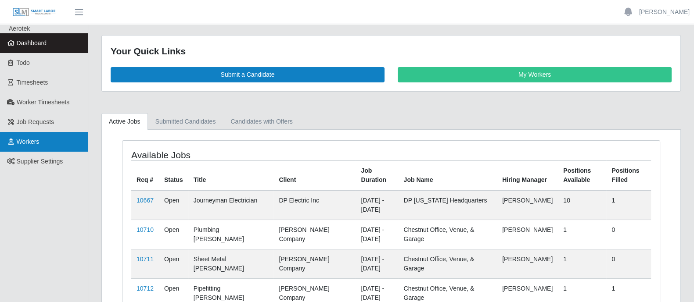
click at [28, 144] on span "Workers" at bounding box center [28, 141] width 23 height 7
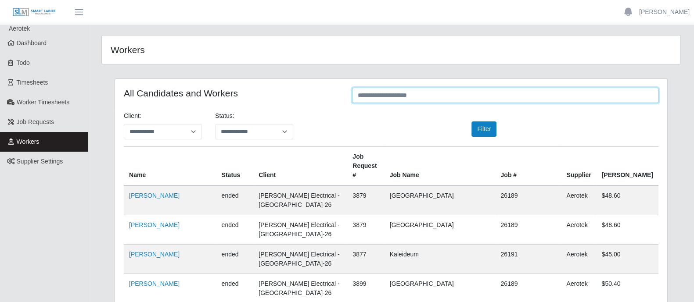
click at [510, 101] on input "text" at bounding box center [505, 95] width 306 height 15
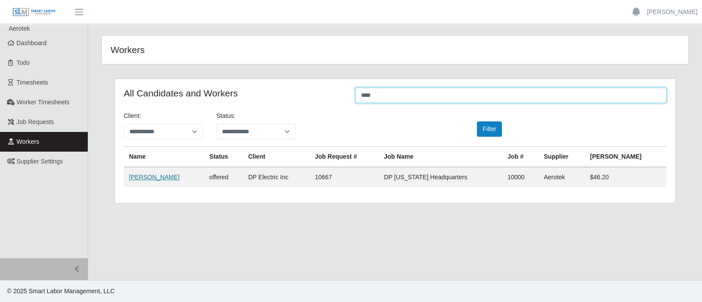
type input "****"
click at [159, 178] on link "Garrett Glesser" at bounding box center [154, 177] width 50 height 7
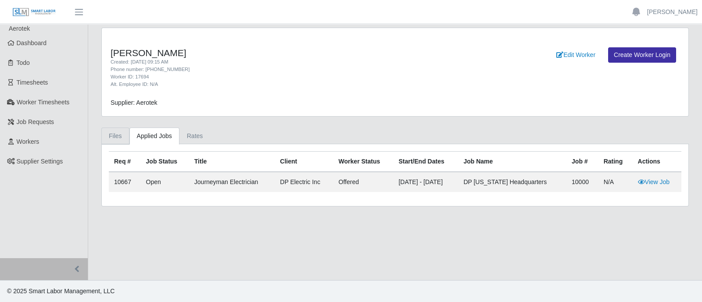
click at [119, 130] on link "Files" at bounding box center [115, 136] width 28 height 17
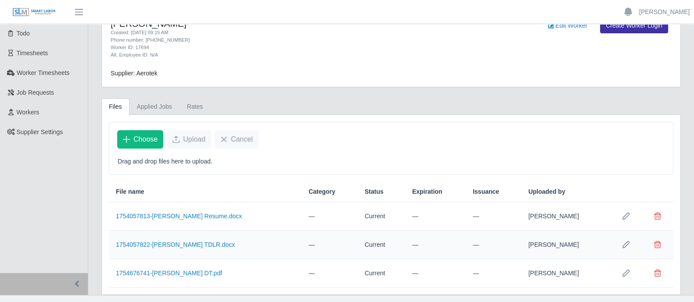
scroll to position [43, 0]
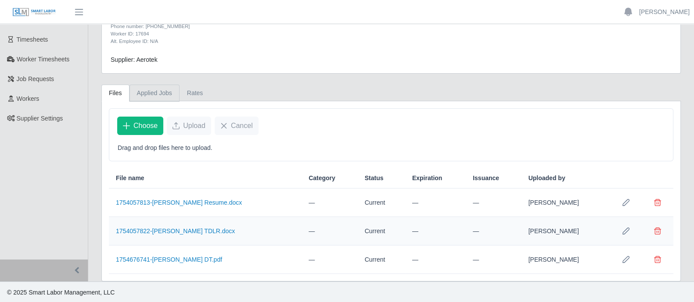
click at [155, 92] on link "Applied Jobs" at bounding box center [154, 93] width 50 height 17
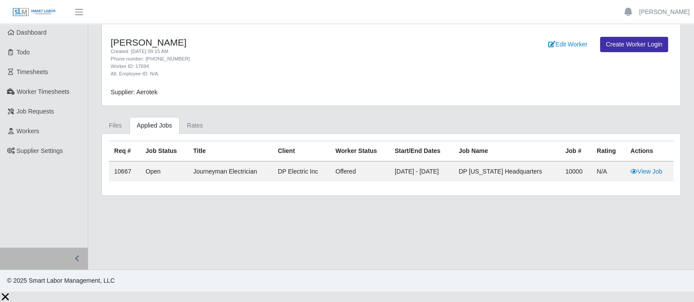
scroll to position [0, 0]
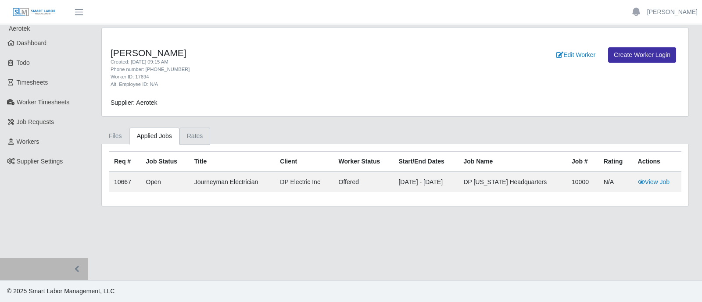
click at [194, 135] on link "Rates" at bounding box center [195, 136] width 31 height 17
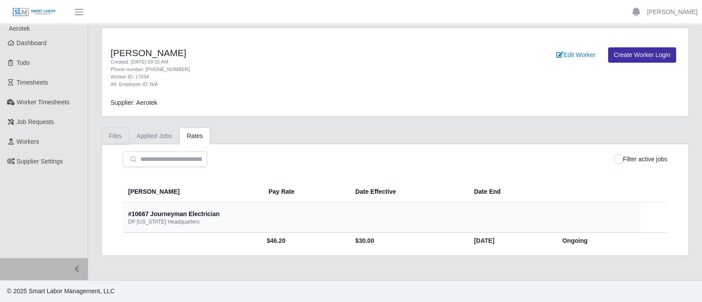
drag, startPoint x: 117, startPoint y: 136, endPoint x: 153, endPoint y: 150, distance: 38.6
click at [118, 136] on link "Files" at bounding box center [115, 136] width 28 height 17
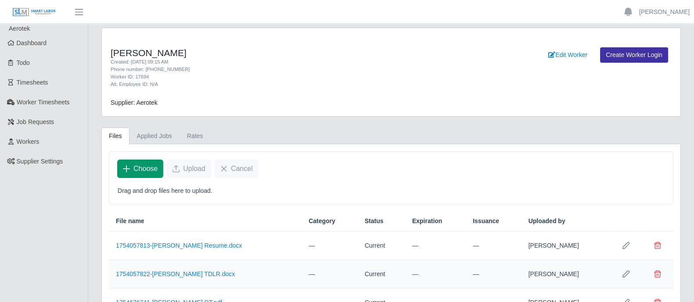
click at [141, 175] on button "Choose" at bounding box center [140, 169] width 46 height 18
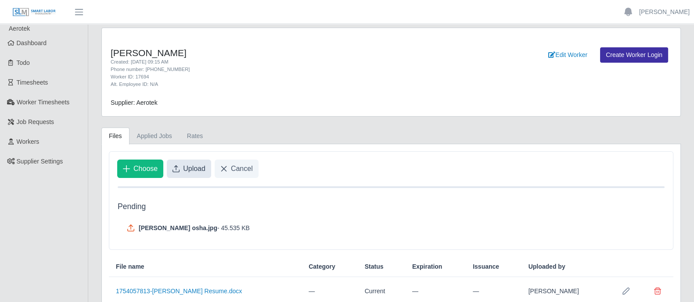
click at [195, 166] on span "Upload" at bounding box center [194, 169] width 22 height 11
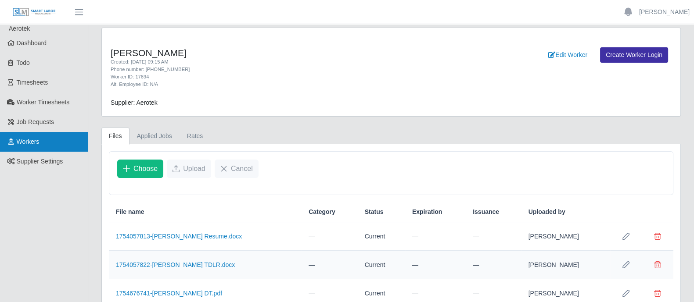
click at [33, 140] on span "Workers" at bounding box center [28, 141] width 23 height 7
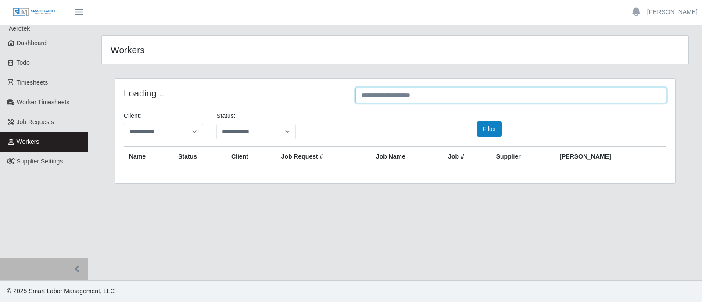
click at [536, 92] on input "text" at bounding box center [511, 95] width 311 height 15
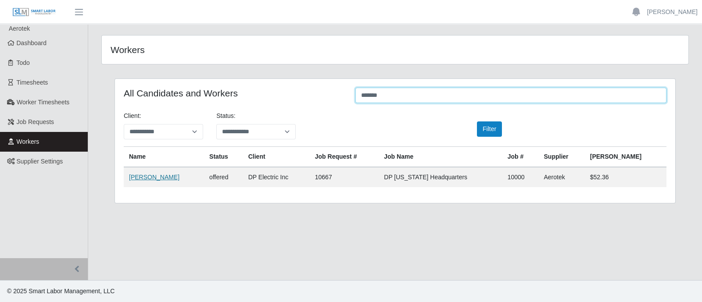
type input "*******"
click at [152, 176] on link "Angel Cavazos" at bounding box center [154, 177] width 50 height 7
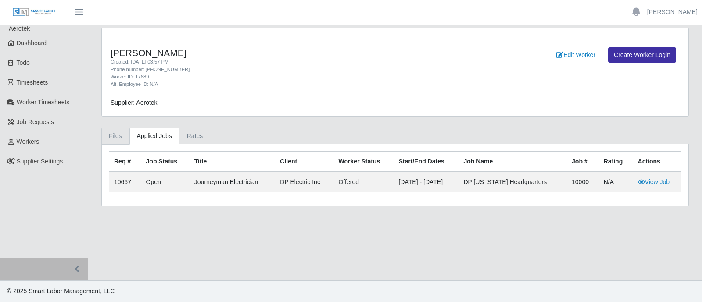
click at [109, 141] on link "Files" at bounding box center [115, 136] width 28 height 17
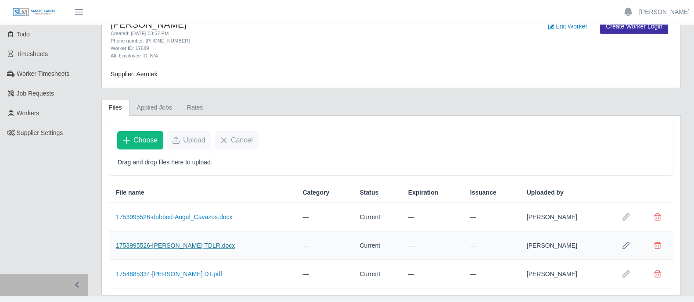
scroll to position [43, 0]
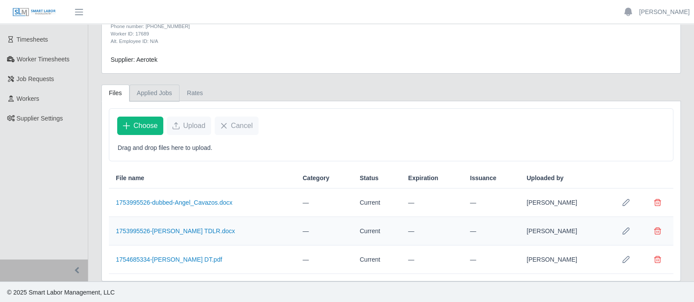
click at [157, 89] on link "Applied Jobs" at bounding box center [154, 93] width 50 height 17
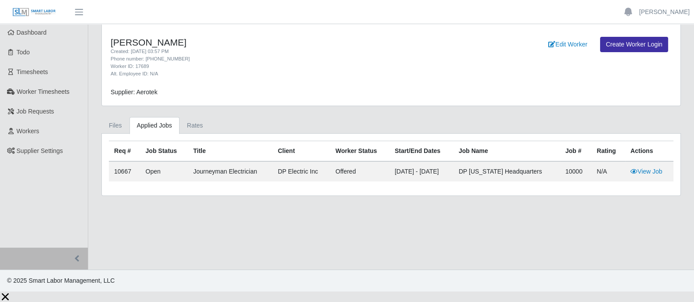
scroll to position [0, 0]
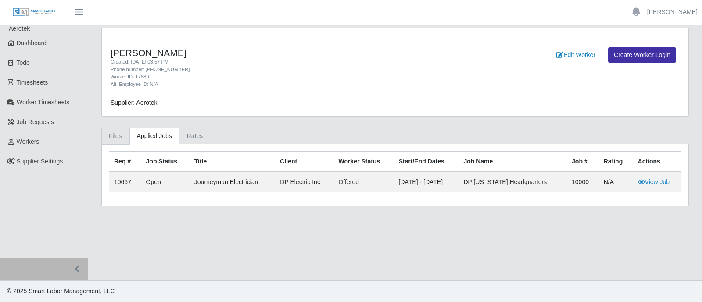
click at [119, 134] on link "Files" at bounding box center [115, 136] width 28 height 17
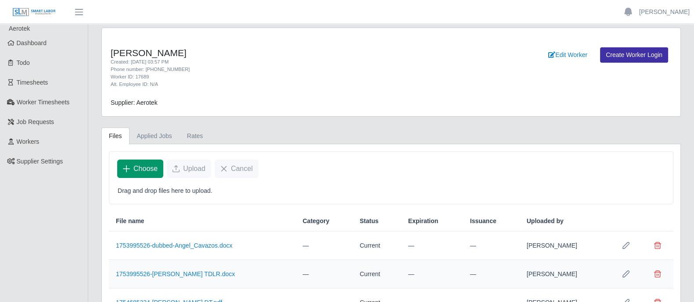
click at [147, 173] on span "Choose" at bounding box center [145, 169] width 24 height 11
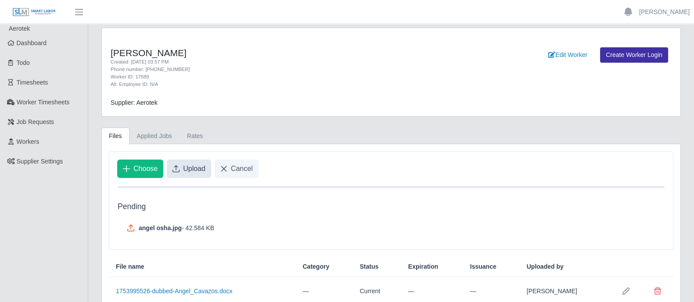
click at [191, 168] on span "Upload" at bounding box center [194, 169] width 22 height 11
